Goal: Navigation & Orientation: Locate item on page

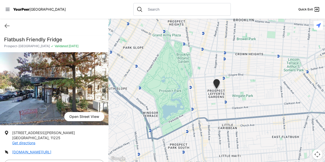
click at [39, 90] on img at bounding box center [54, 88] width 108 height 73
click at [73, 118] on link "Open Street View" at bounding box center [84, 116] width 40 height 9
click at [83, 117] on link "Open Street View" at bounding box center [84, 116] width 40 height 9
click at [19, 96] on img at bounding box center [54, 88] width 108 height 73
click at [217, 82] on img at bounding box center [216, 84] width 9 height 11
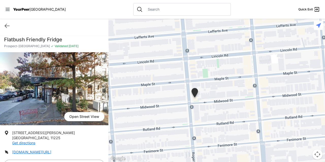
drag, startPoint x: 260, startPoint y: 145, endPoint x: 241, endPoint y: 98, distance: 51.0
click at [241, 98] on div "To navigate, press the arrow keys." at bounding box center [216, 90] width 216 height 143
